Goal: Check status: Check status

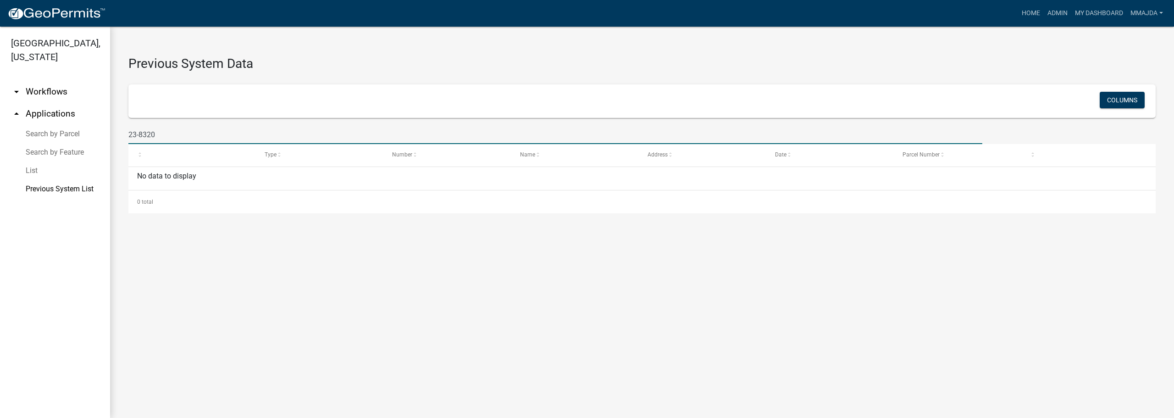
click at [17, 103] on link "arrow_drop_up Applications" at bounding box center [55, 114] width 110 height 22
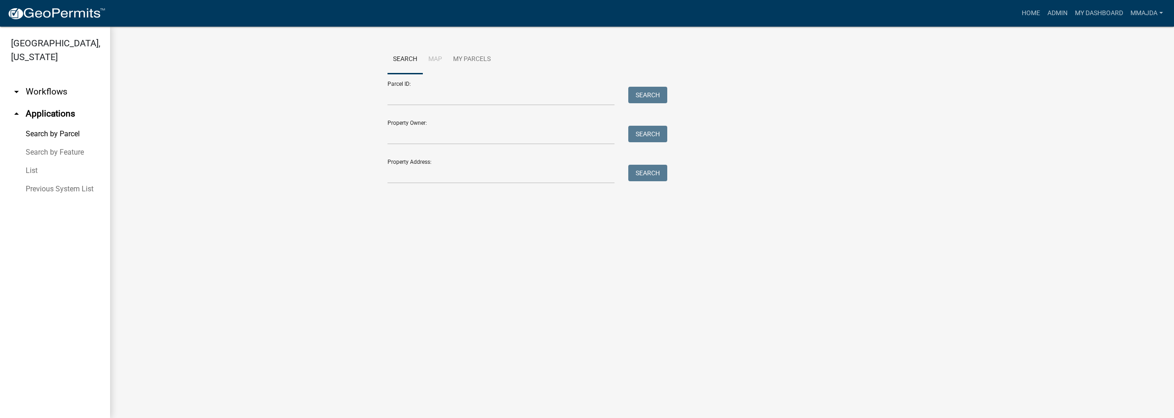
click at [16, 86] on icon "arrow_drop_down" at bounding box center [16, 91] width 11 height 11
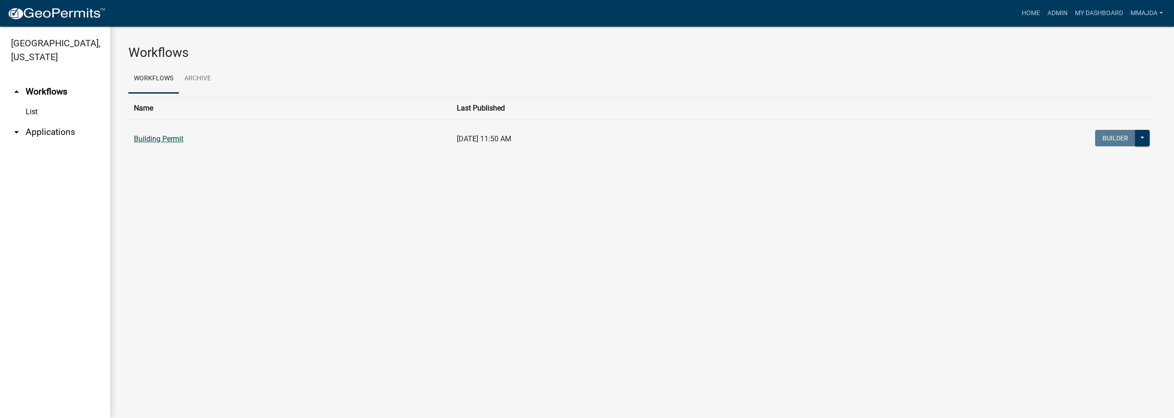
click at [162, 139] on link "Building Permit" at bounding box center [159, 138] width 50 height 9
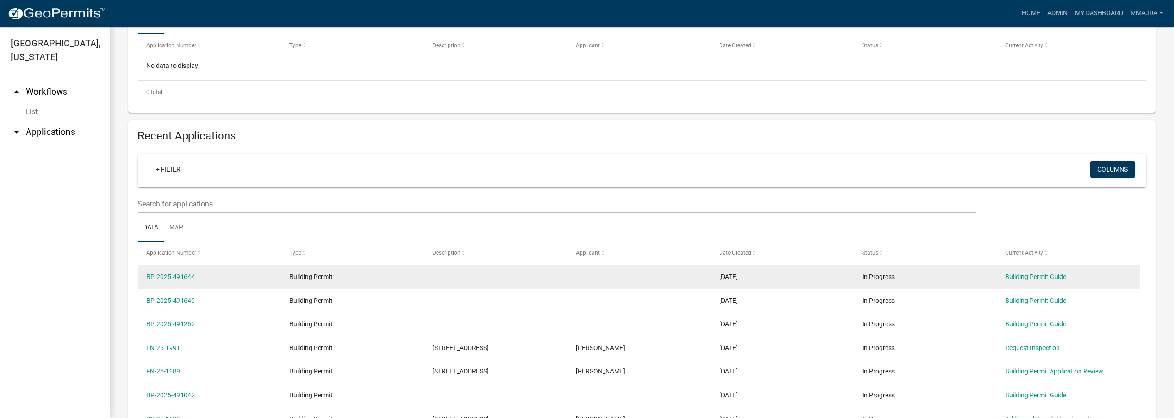
scroll to position [229, 0]
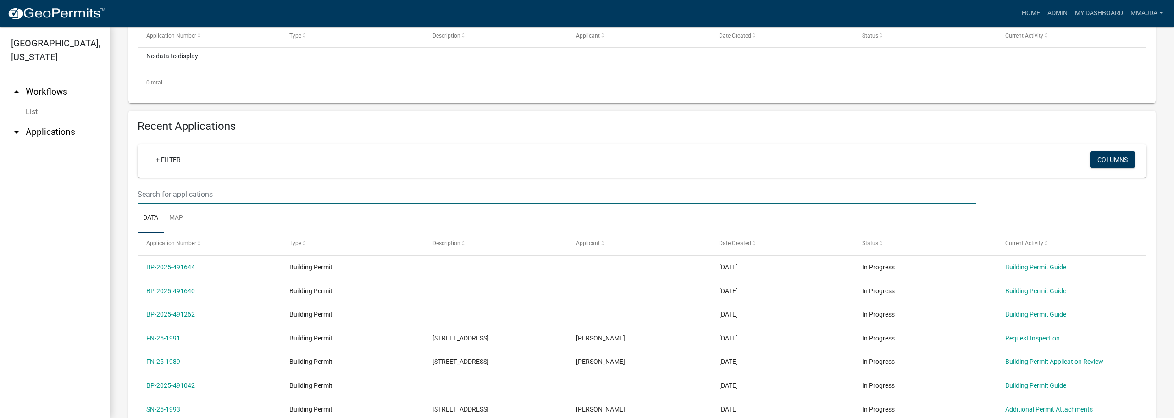
click at [205, 193] on input "text" at bounding box center [557, 194] width 838 height 19
type input "25-1566"
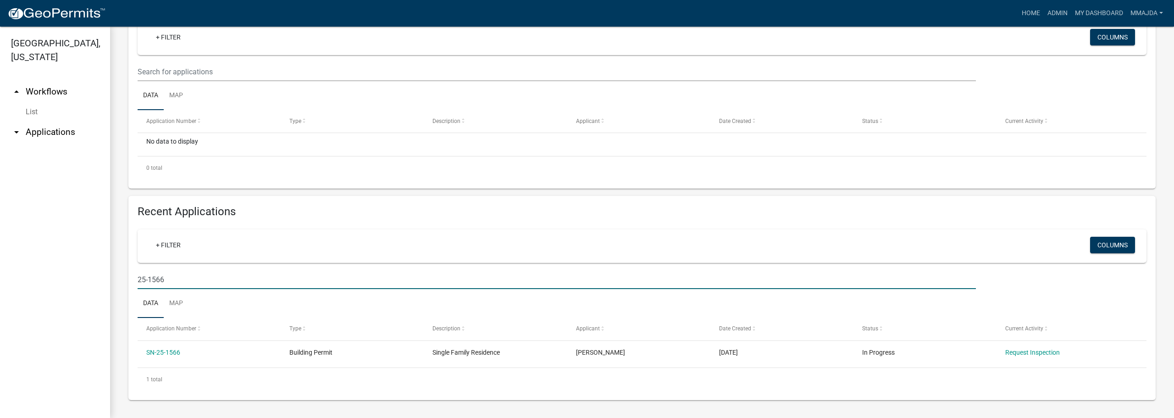
scroll to position [144, 0]
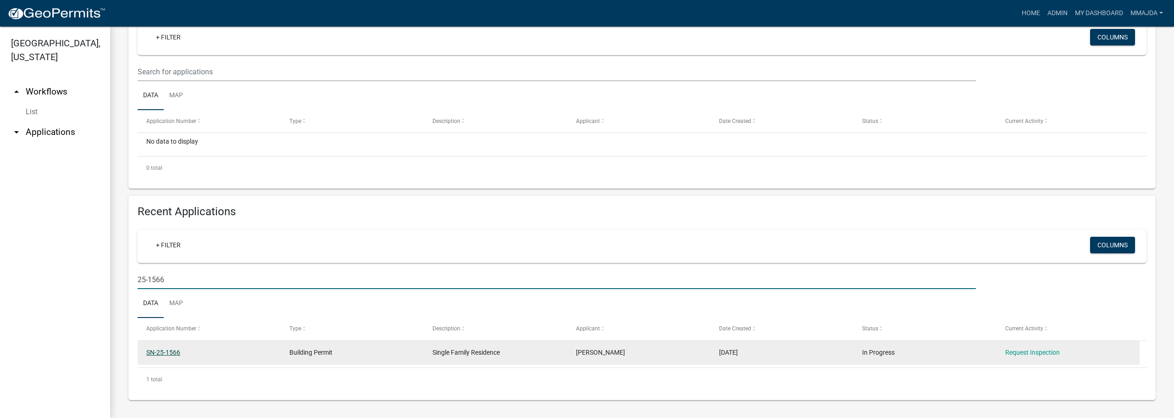
click at [168, 351] on link "SN-25-1566" at bounding box center [163, 351] width 34 height 7
